Goal: Obtain resource: Download file/media

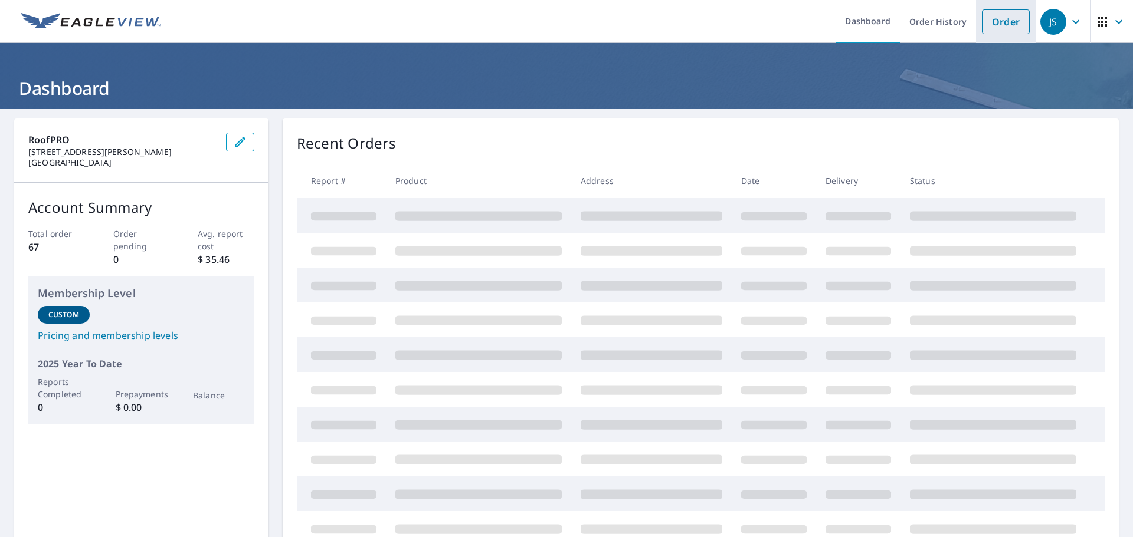
click at [992, 22] on link "Order" at bounding box center [1006, 21] width 48 height 25
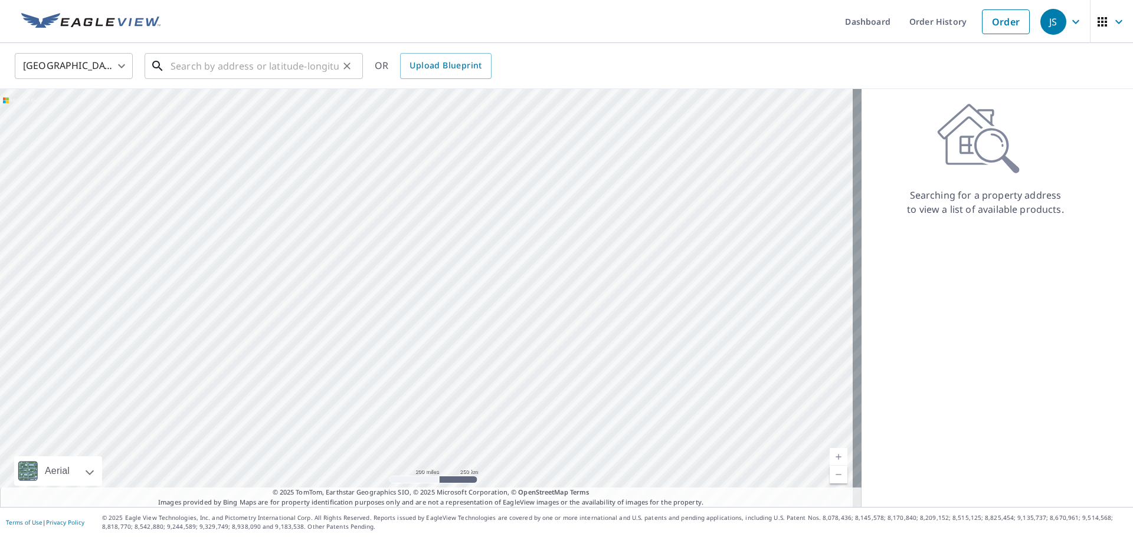
click at [192, 69] on input "text" at bounding box center [254, 66] width 168 height 33
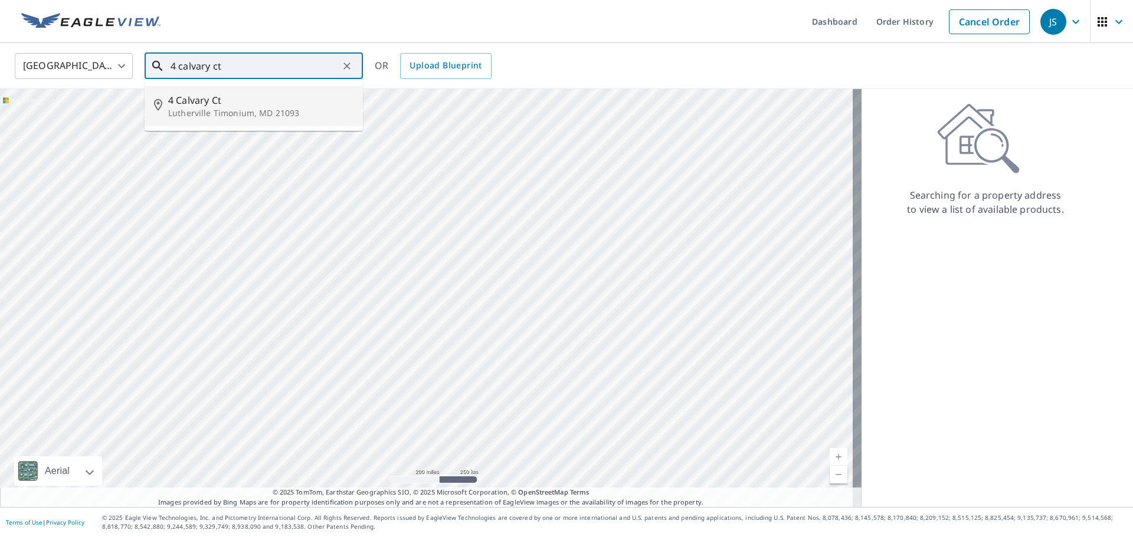
click at [191, 113] on p "Lutherville Timonium, MD 21093" at bounding box center [260, 113] width 185 height 12
type input "4 Calvary Ct Lutherville Timonium, MD 21093"
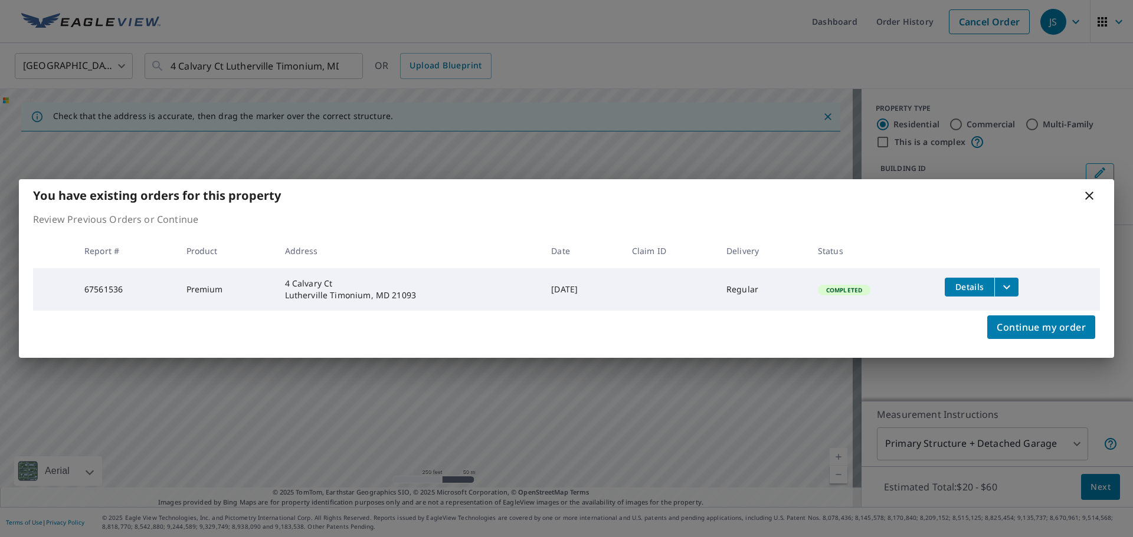
click at [1091, 484] on body "JS JS Dashboard Order History Cancel Order JS United States [GEOGRAPHIC_DATA] ​…" at bounding box center [566, 268] width 1133 height 537
click at [1010, 288] on icon "filesDropdownBtn-67561536" at bounding box center [1006, 287] width 14 height 14
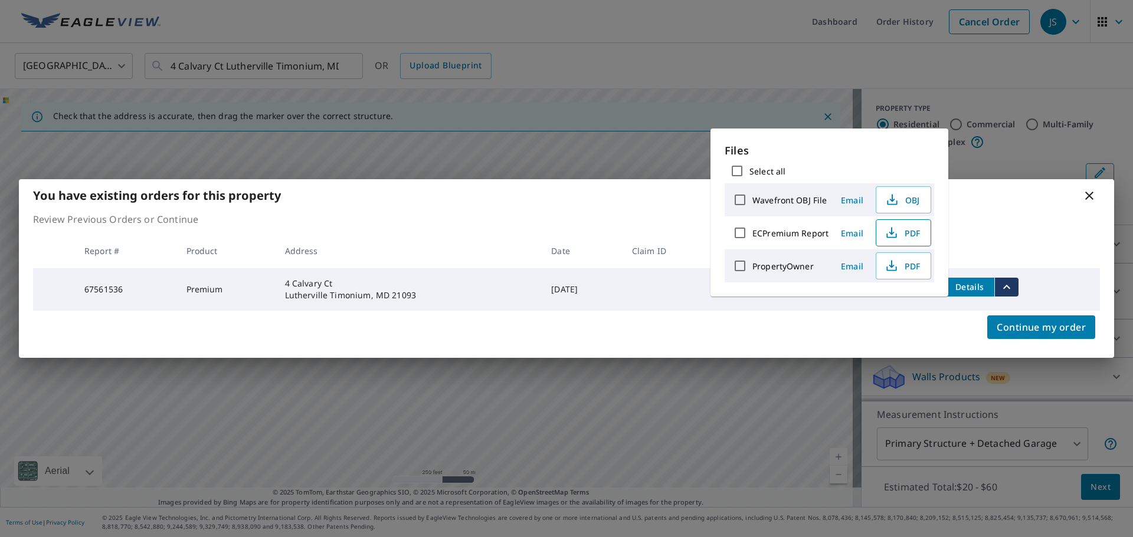
click at [908, 232] on span "PDF" at bounding box center [902, 233] width 38 height 14
click at [1092, 193] on icon at bounding box center [1089, 196] width 8 height 8
